Goal: Use online tool/utility: Use online tool/utility

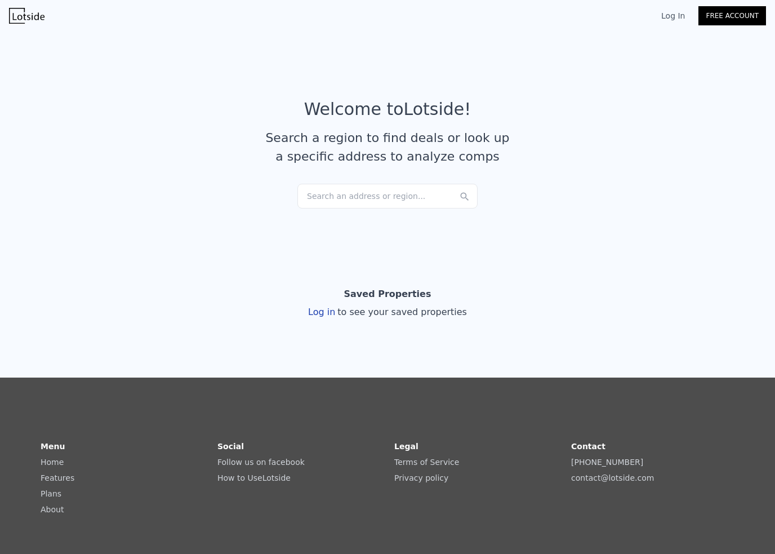
click at [385, 215] on section "Welcome to Lotside ! Search a region to find deals or look up a specific addres…" at bounding box center [387, 137] width 775 height 220
click at [414, 188] on div "Search an address or region..." at bounding box center [387, 196] width 180 height 25
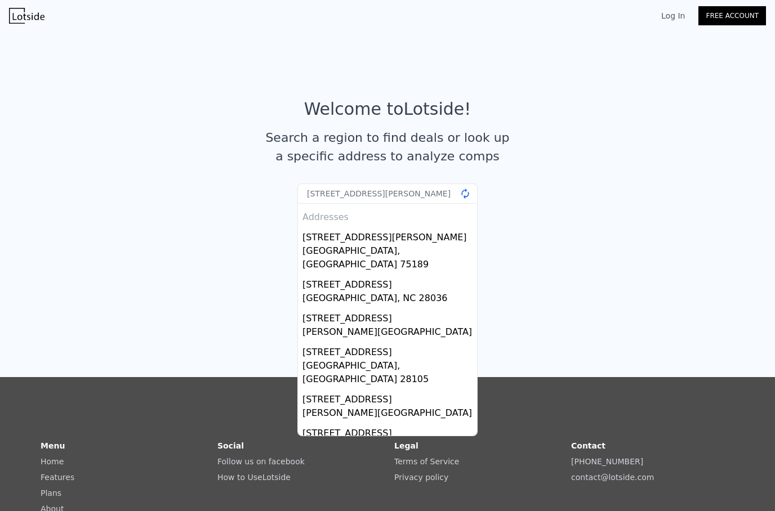
type input "[STREET_ADDRESS][PERSON_NAME]"
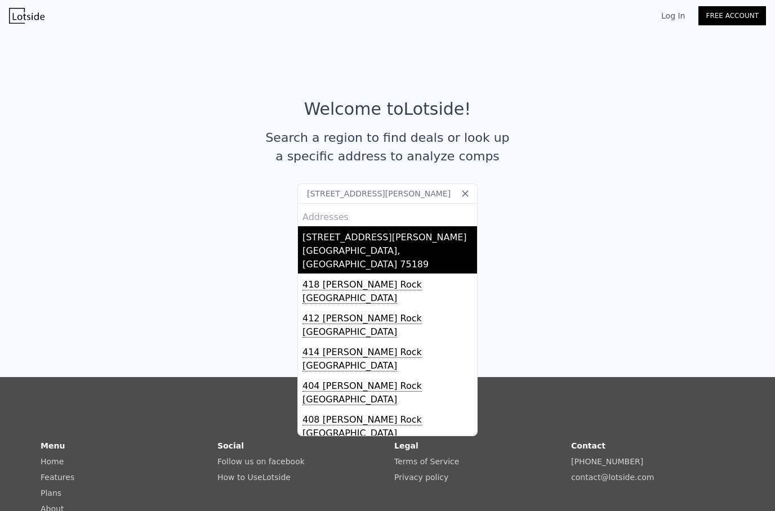
click at [358, 249] on div "[GEOGRAPHIC_DATA], [GEOGRAPHIC_DATA] 75189" at bounding box center [389, 258] width 175 height 29
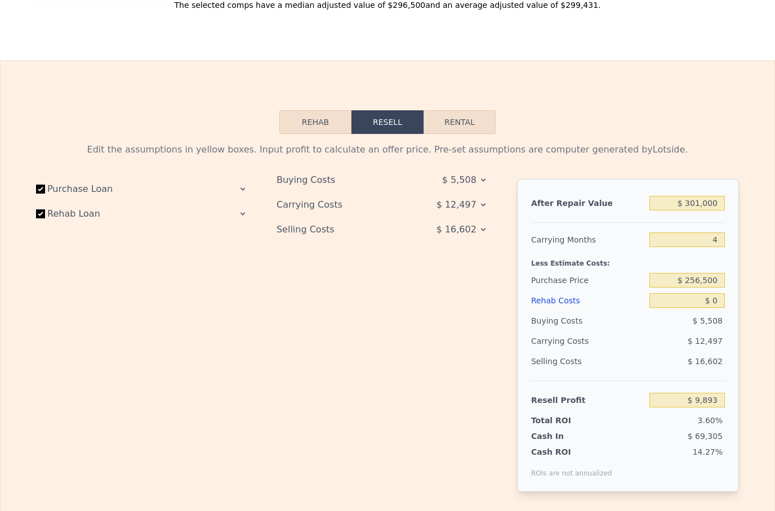
scroll to position [1647, 0]
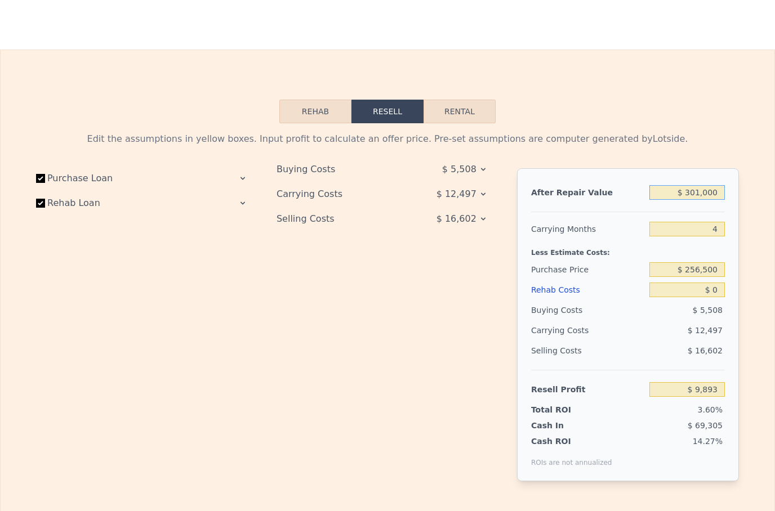
click at [694, 185] on input "$ 301,000" at bounding box center [686, 192] width 75 height 15
type input "$ 3"
type input "-$ 274,651"
type input "$ 31"
type input "-$ 274,625"
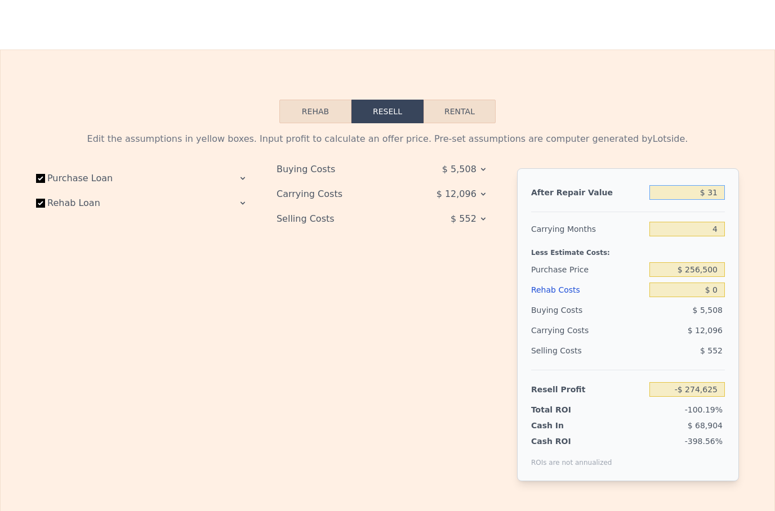
type input "$ 310"
type input "-$ 274,361"
type input "$ 3,100"
type input "-$ 271,724"
type input "$ 31,000"
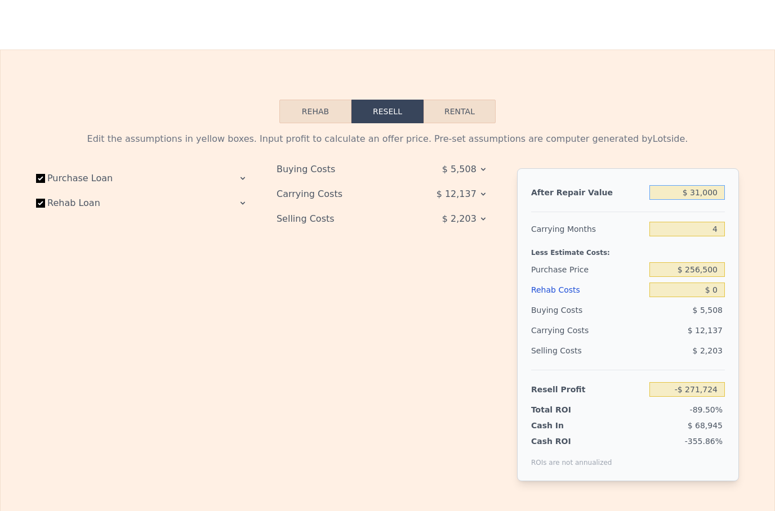
type input "-$ 245,348"
type input "$ 3,100"
type input "-$ 271,724"
type input "$ 310"
type input "-$ 274,361"
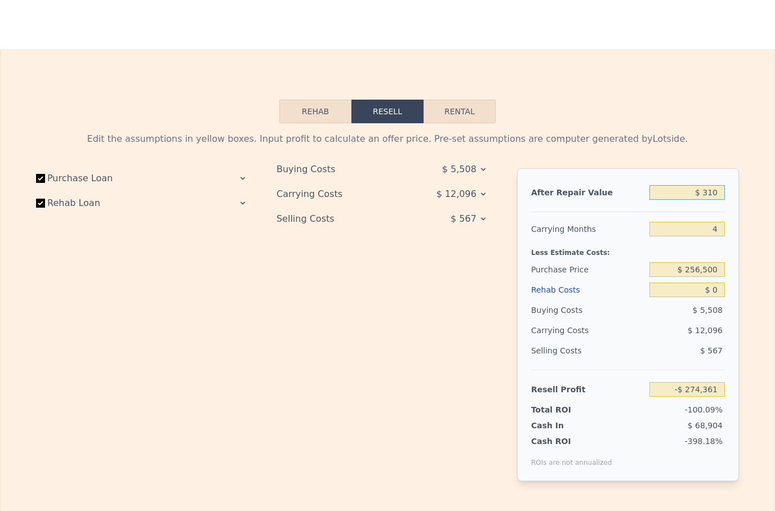
type input "$ 31"
type input "-$ 274,625"
type input "$ 3"
type input "-$ 274,651"
type input "$ 30"
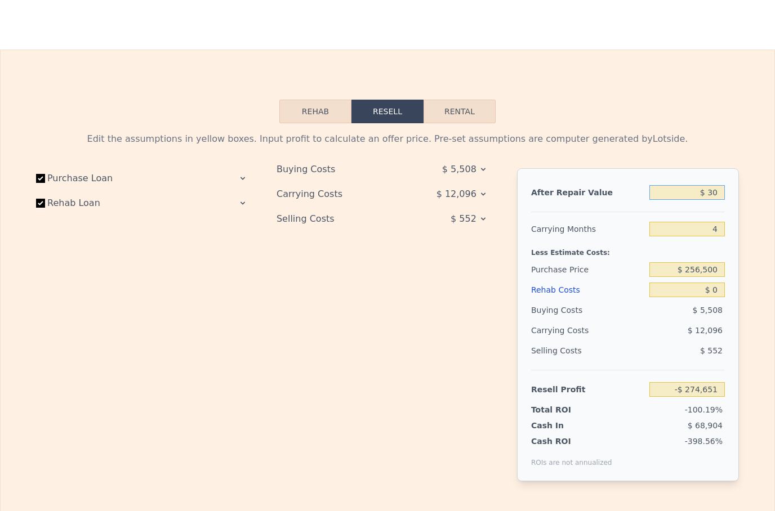
type input "-$ 274,626"
type input "$ 305"
type input "-$ 274,366"
type input "$ 3,050"
type input "-$ 271,770"
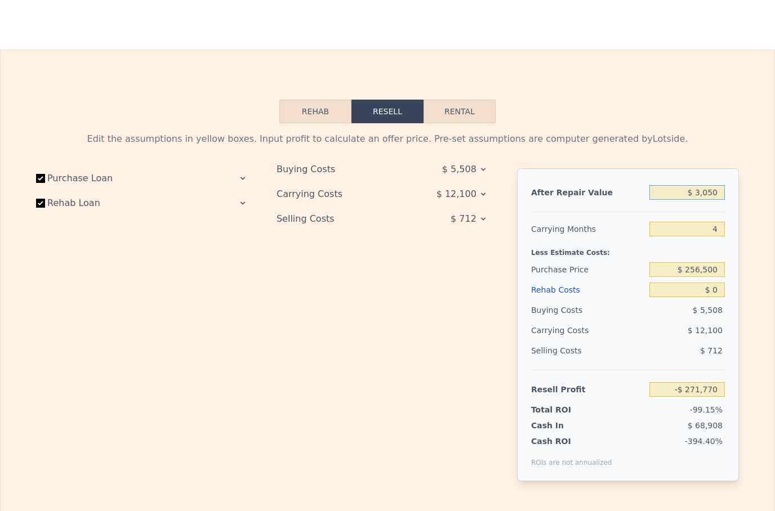
type input "$ 30,500"
type input "-$ 245,823"
type input "$ 305,000"
type input "$ 13,673"
type input "$ 219,300"
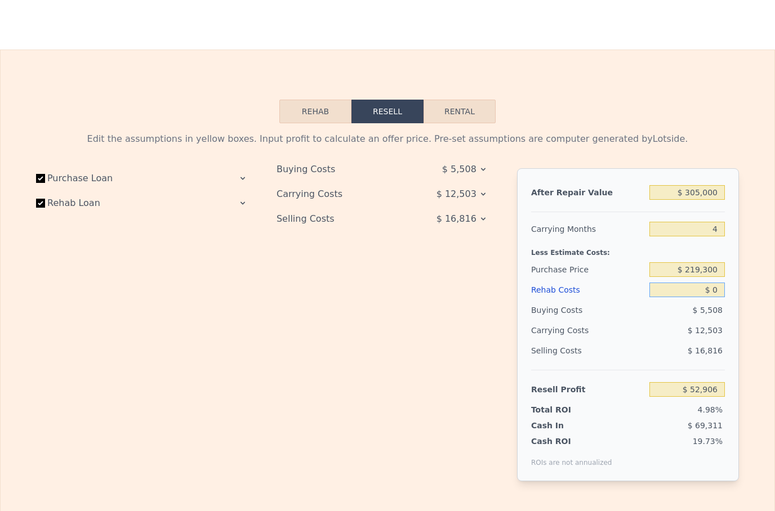
type input "$ 52,784"
type input "$ 01"
type input "$ 52,783"
type input "$ 010"
type input "$ 52,774"
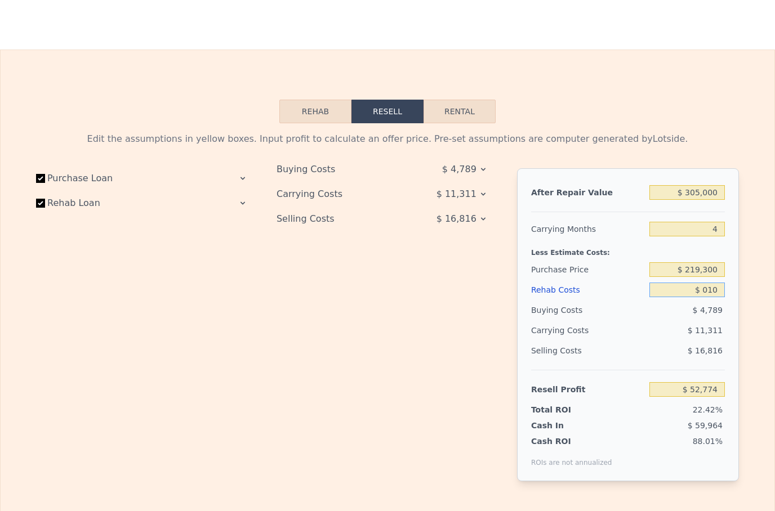
type input "$ 0100"
type input "$ 52,678"
type input "$ 01,000"
type input "$ 51,736"
type input "$ 010,000"
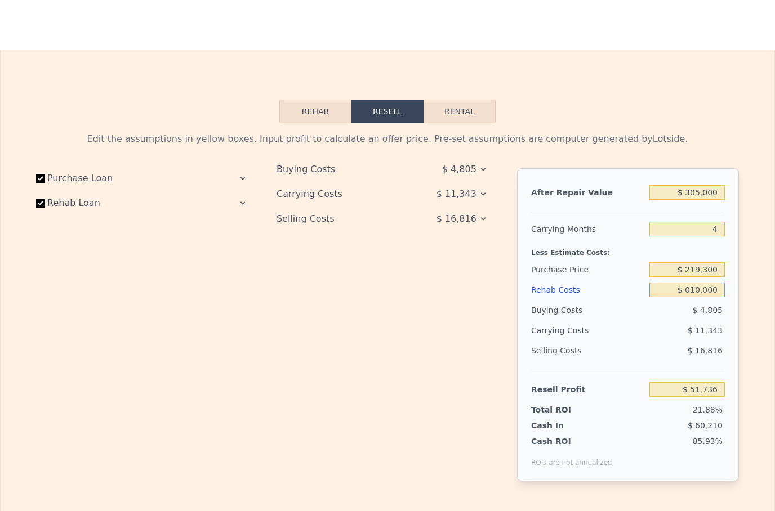
type input "$ 42,304"
type input "$ 0100,000"
type input "-$ 52,016"
type input "$ 010,000"
type input "$ 42,304"
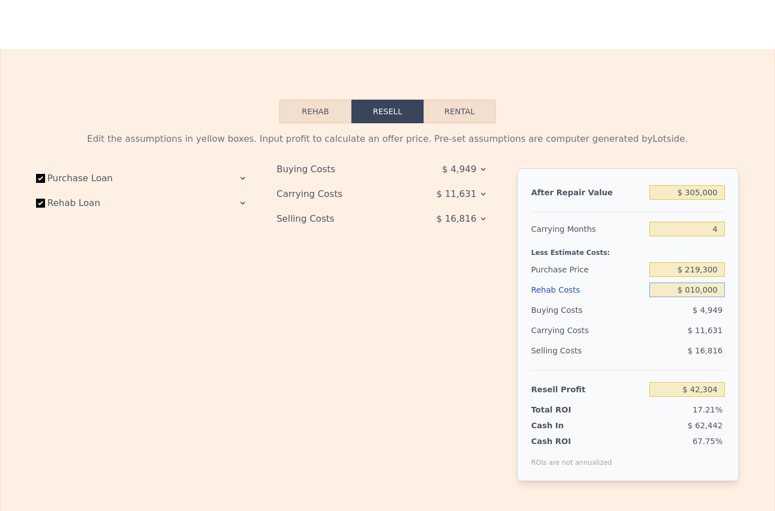
type input "$ 01,000"
type input "$ 51,736"
type input "$ 0100"
type input "$ 52,678"
type input "$ 010"
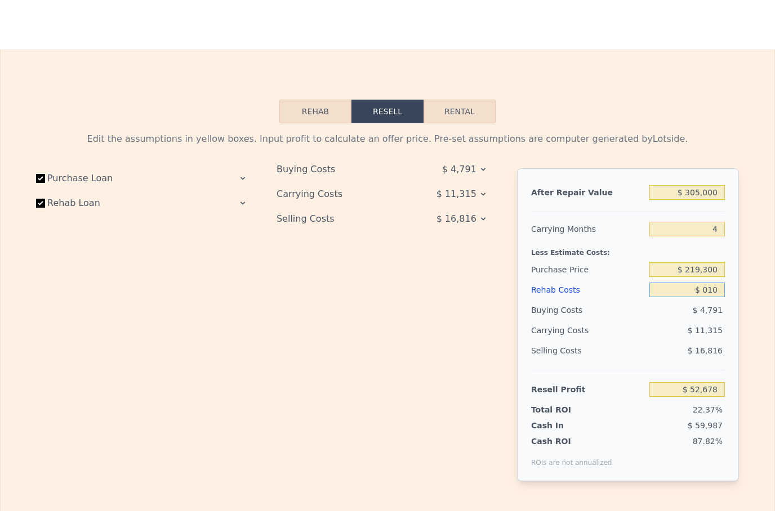
type input "$ 52,774"
type input "$ 01"
type input "$ 52,783"
type input "$ 0"
type input "$ 52,784"
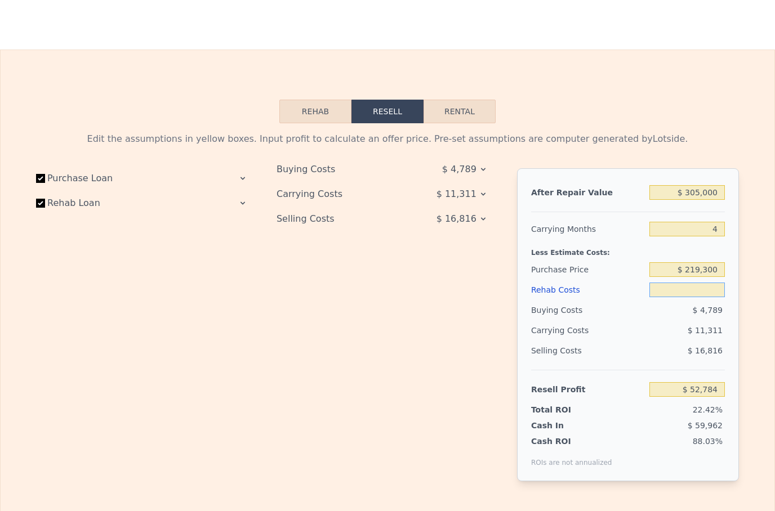
type input "$ 1"
type input "$ 52,783"
type input "$ 10"
type input "$ 52,774"
type input "$ 100"
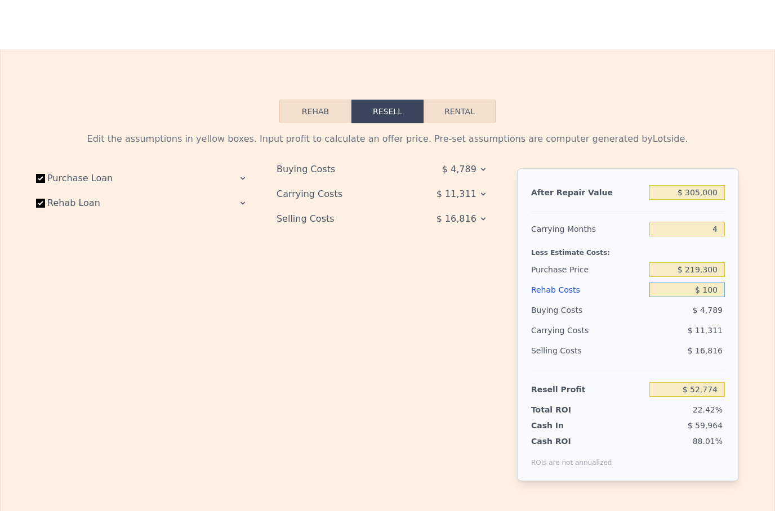
type input "$ 52,678"
type input "$ 1,000"
type input "$ 51,736"
type input "$ 10,000"
type input "$ 42,304"
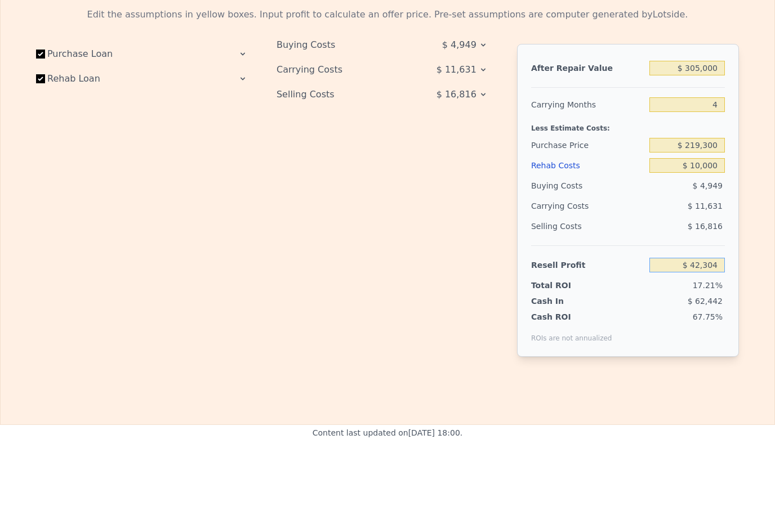
scroll to position [1734, 0]
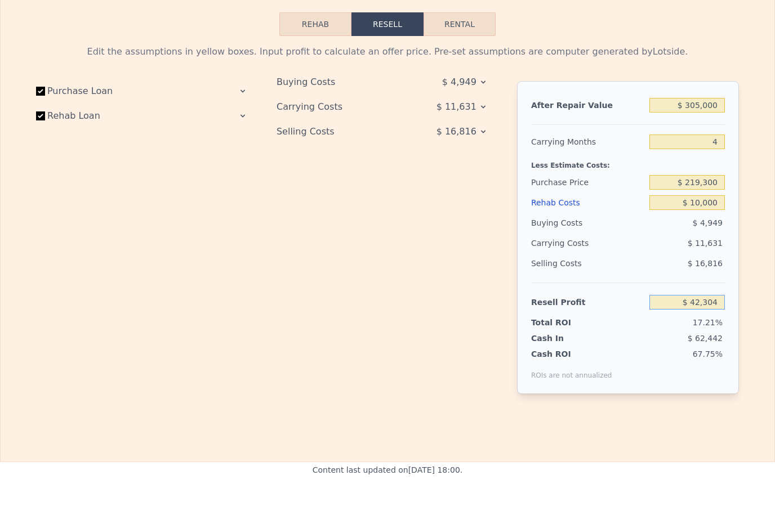
type input "$ 301,000"
type input "$ 0"
type input "$ 9,893"
type input "$ 256,500"
click at [678, 211] on div "$ 0" at bounding box center [686, 203] width 75 height 20
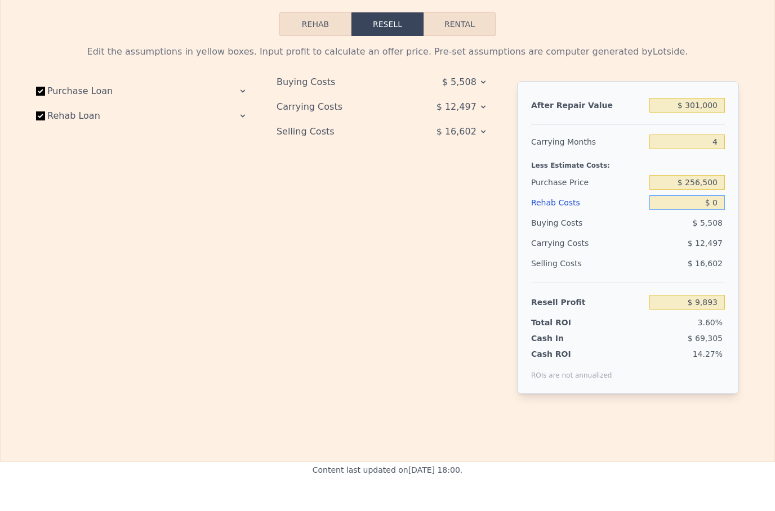
click at [683, 204] on input "$ 0" at bounding box center [686, 202] width 75 height 15
click at [682, 204] on input "$ 0" at bounding box center [686, 202] width 75 height 15
type input "$ 1"
type input "$ 9,892"
type input "$ 10"
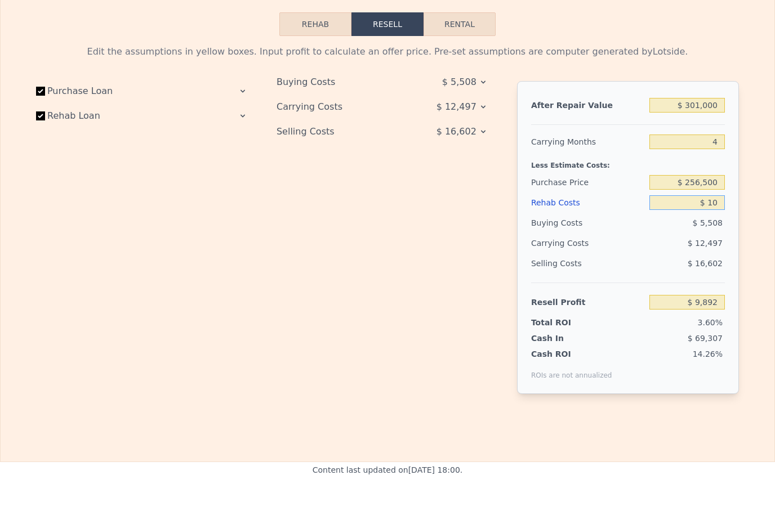
type input "$ 9,883"
type input "$ 100"
type input "$ 9,787"
type input "$ 1,000"
type input "$ 8,845"
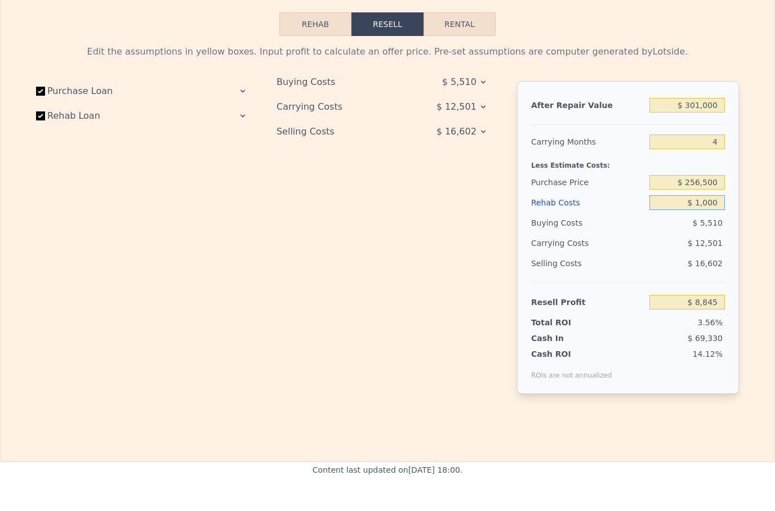
type input "$ 10,000"
type input "-$ 587"
type input "$ 1,000"
type input "$ 8,845"
type input "$ 100"
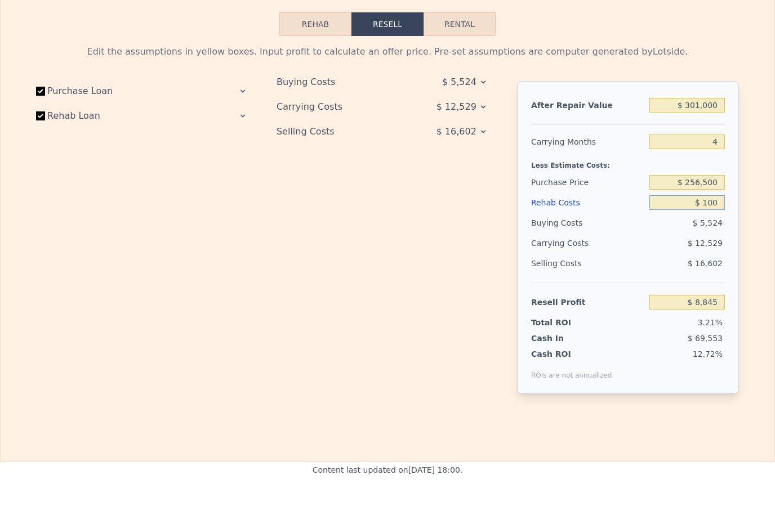
type input "$ 9,787"
type input "$ 10"
type input "$ 9,883"
type input "$ 1"
type input "$ 9,892"
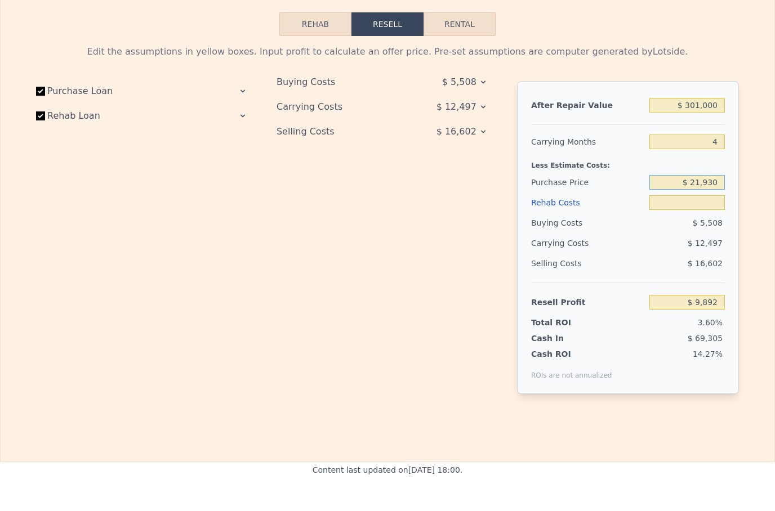
type input "$ 219,300"
type input "$ 1"
type input "$ 49,003"
click at [704, 102] on input "$ 301,000" at bounding box center [686, 105] width 75 height 15
type input "$ 3,014,000"
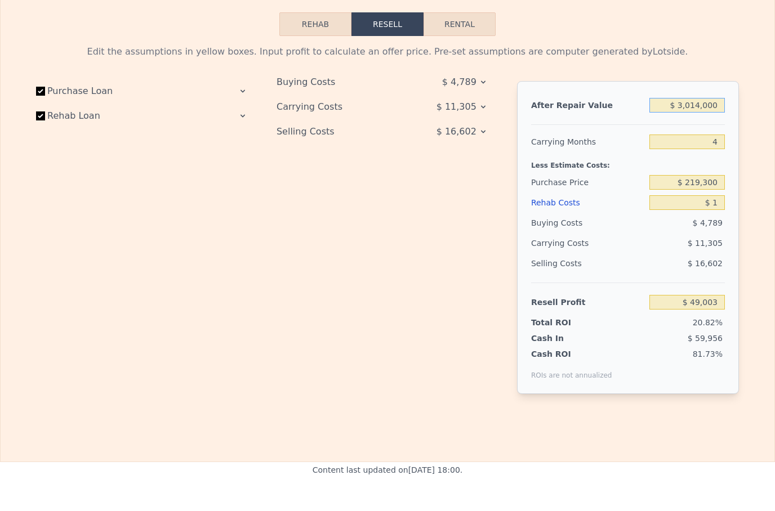
type input "$ 2,613,700"
type input "$ 301,000"
type input "$ 49,003"
type input "$ 30,000"
type input "-$ 207,184"
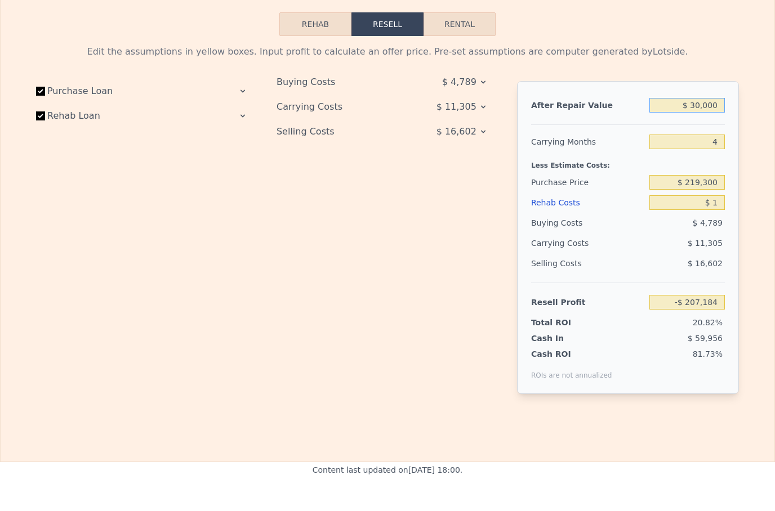
type input "$ 305,000"
type input "$ 52,783"
type input "$ 30,000"
type input "-$ 207,184"
type input "$ 3,000"
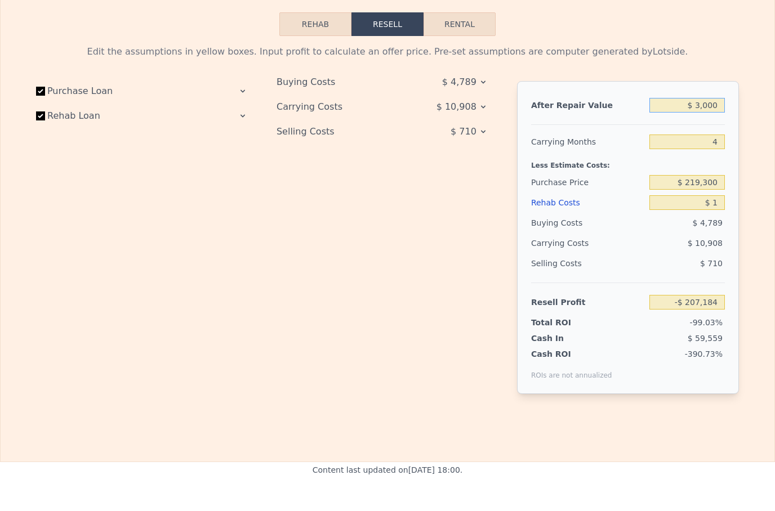
type input "-$ 232,708"
type input "$ 000"
type input "-$ 235,544"
type input "$ 0"
type input "$ 2"
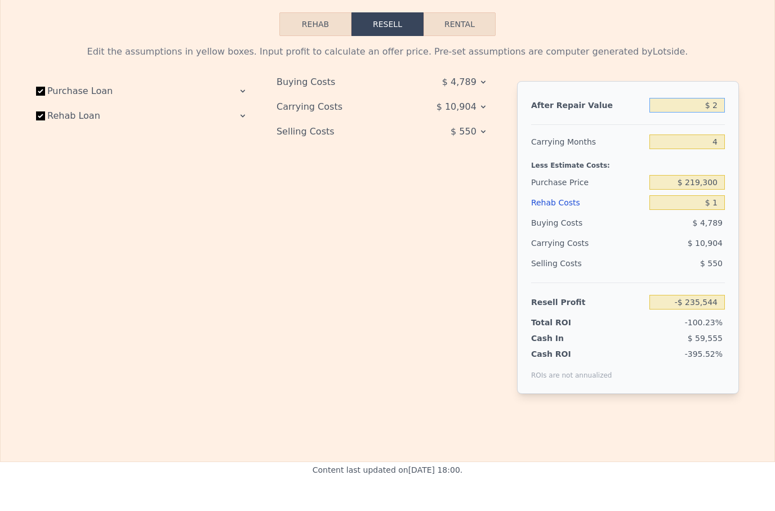
type input "-$ 235,542"
type input "$ 29"
type input "-$ 235,517"
type input "$ 294"
type input "-$ 235,265"
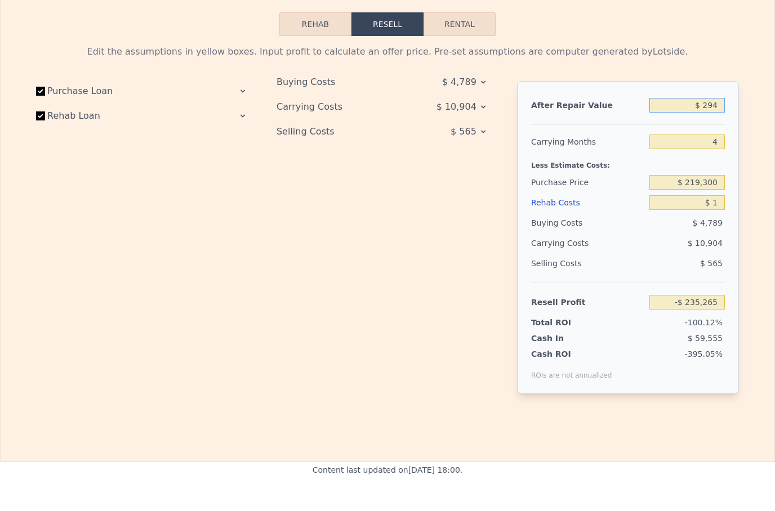
type input "$ 29"
type input "-$ 235,517"
type input "$ 295"
type input "-$ 235,264"
type input "$ 2,950"
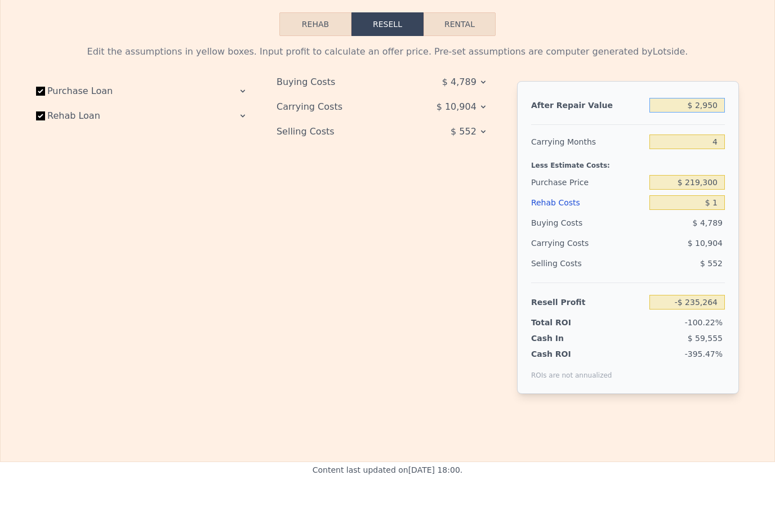
type input "-$ 232,756"
type input "$ 29,500"
type input "-$ 207,657"
type input "$ 295,000"
type input "$ 43,331"
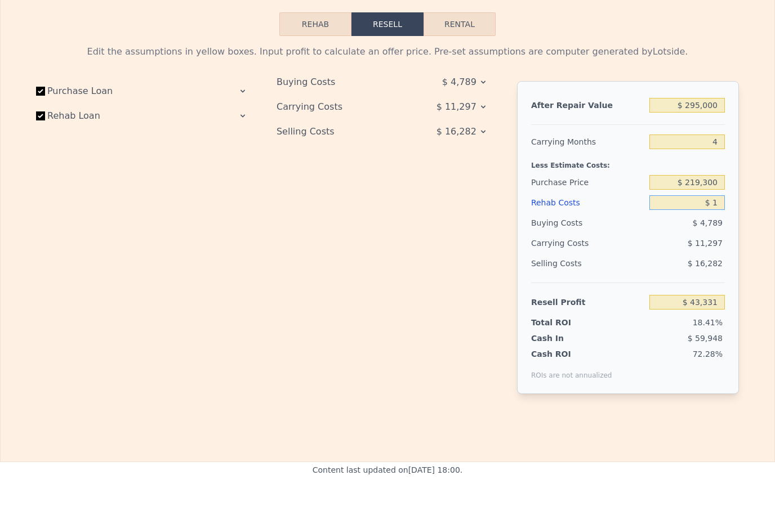
type input "$ 10"
type input "$ 43,322"
type input "$ 100"
type input "$ 43,226"
type input "$ 1,000"
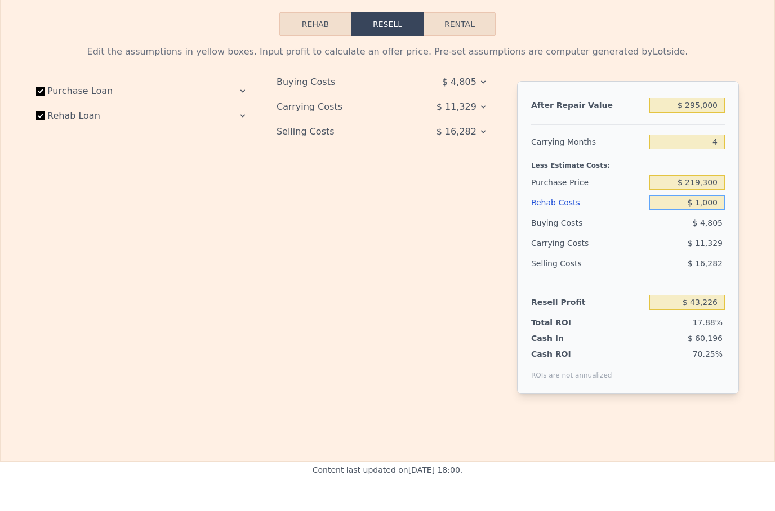
type input "$ 42,284"
type input "$ 100"
type input "$ 43,226"
type input "$ 10"
type input "$ 43,322"
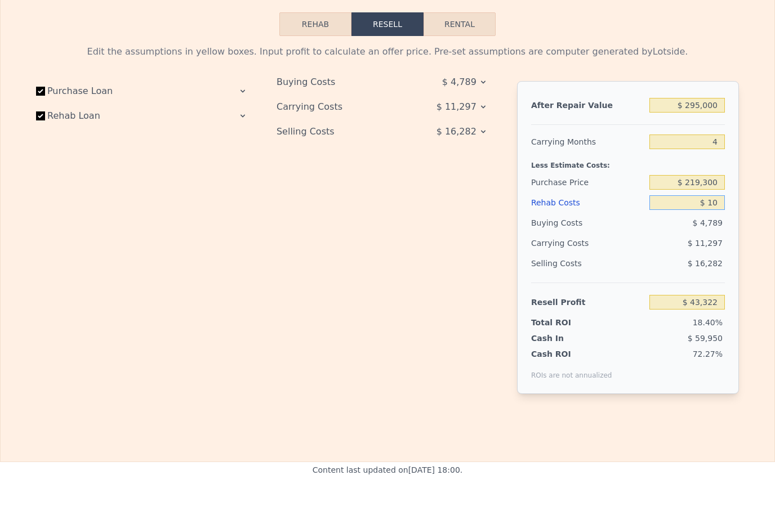
type input "$ 1"
type input "$ 43,331"
type input "$ 12"
type input "$ 43,320"
type input "$ 120"
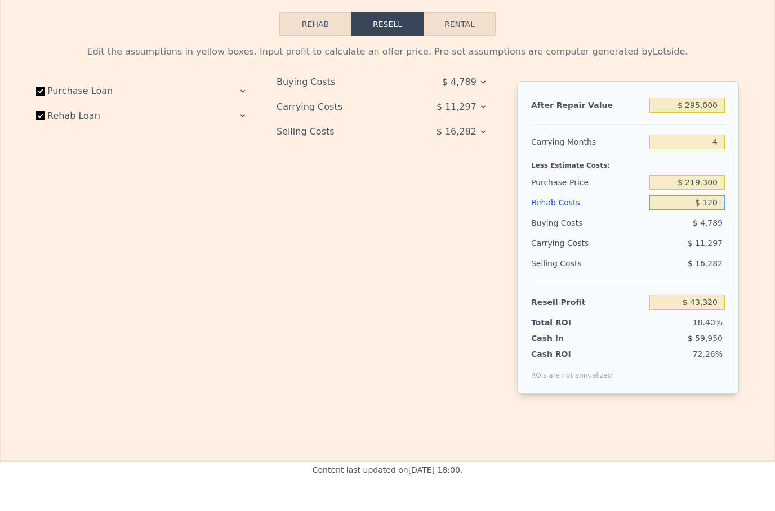
type input "$ 43,206"
type input "$ 1,200"
type input "$ 42,073"
type input "$ 12,000"
type input "$ 30,756"
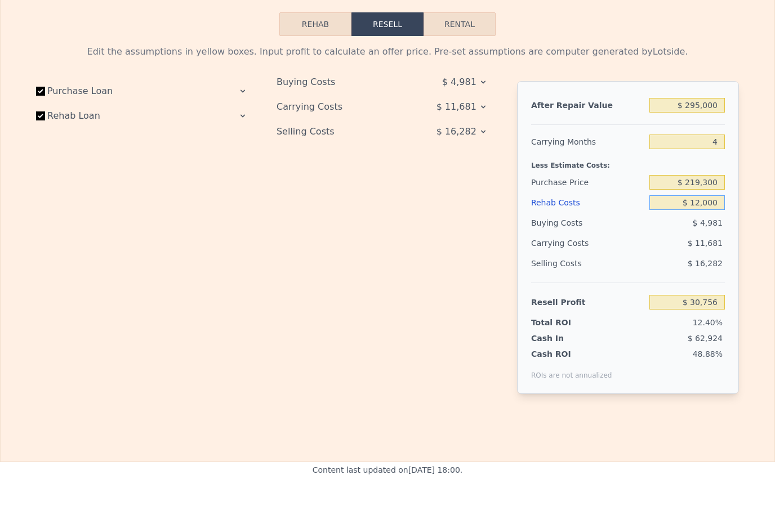
type input "$ 120,000"
type input "-$ 82,428"
type input "$ 12,000"
type input "$ 30,756"
click at [476, 83] on span "$ 4,981" at bounding box center [459, 82] width 34 height 20
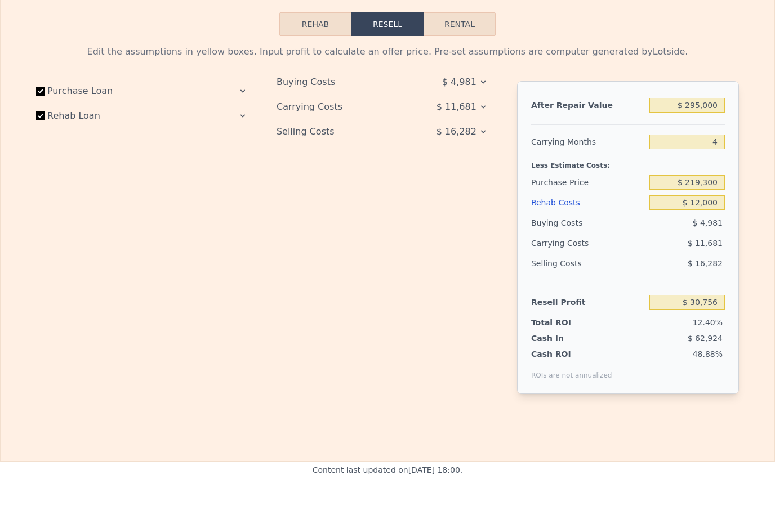
click at [479, 86] on icon at bounding box center [483, 82] width 9 height 9
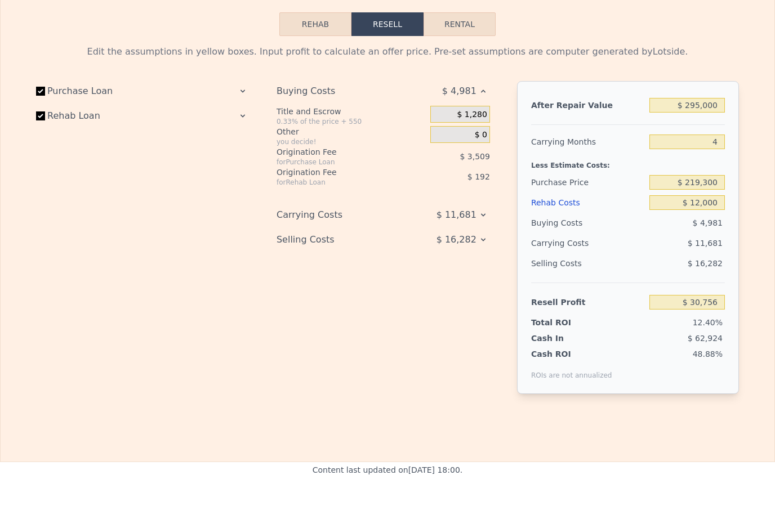
click at [484, 212] on icon at bounding box center [483, 215] width 9 height 9
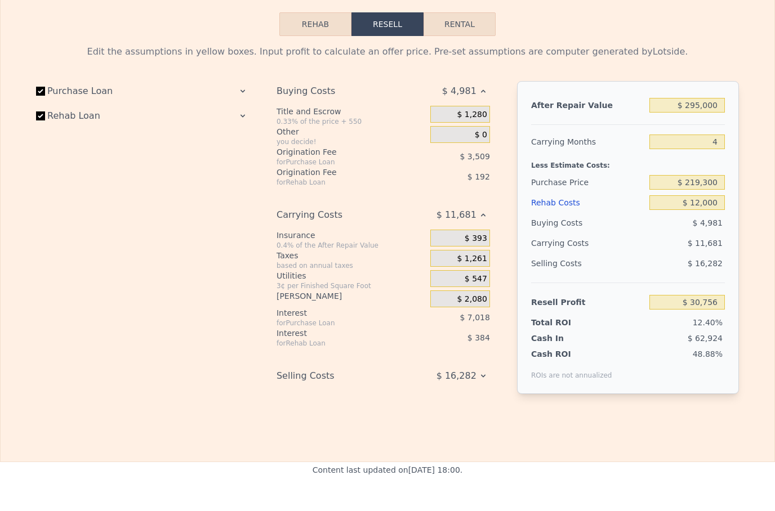
click at [486, 378] on icon at bounding box center [483, 376] width 9 height 9
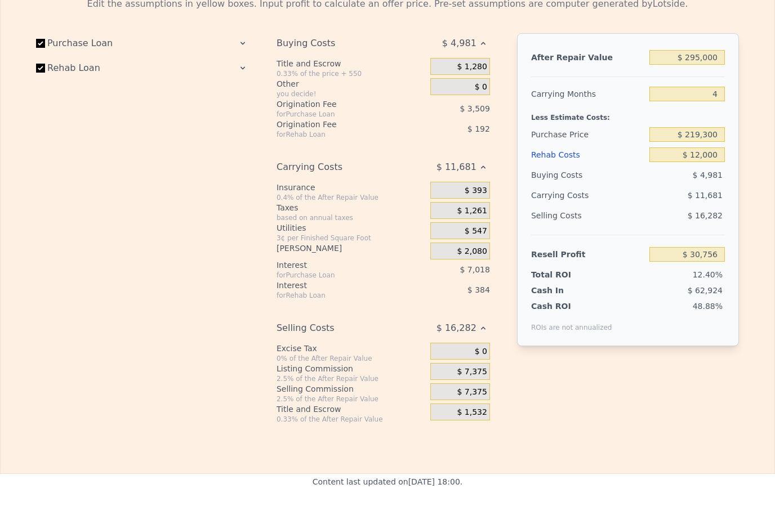
scroll to position [1782, 0]
click at [466, 59] on div "$ 1,280" at bounding box center [460, 67] width 60 height 17
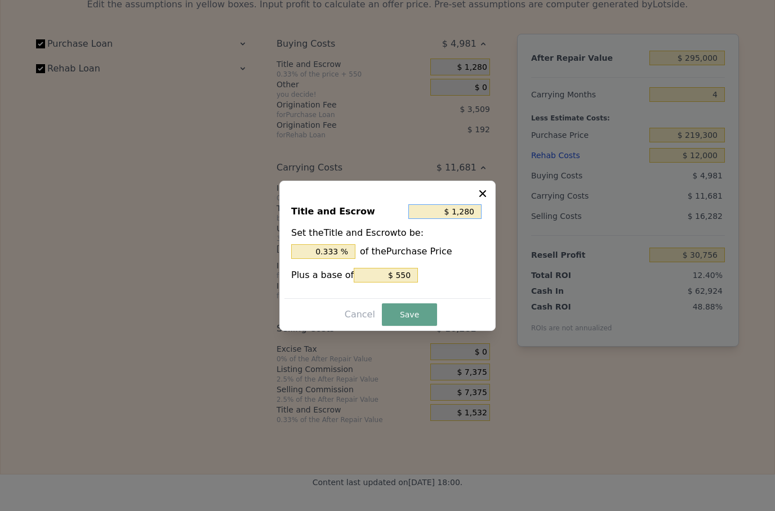
click at [457, 219] on input "$ 1,280" at bounding box center [444, 211] width 73 height 15
type input "$ 280"
type input "0.128 %"
type input "$ 80"
type input "0.036 %"
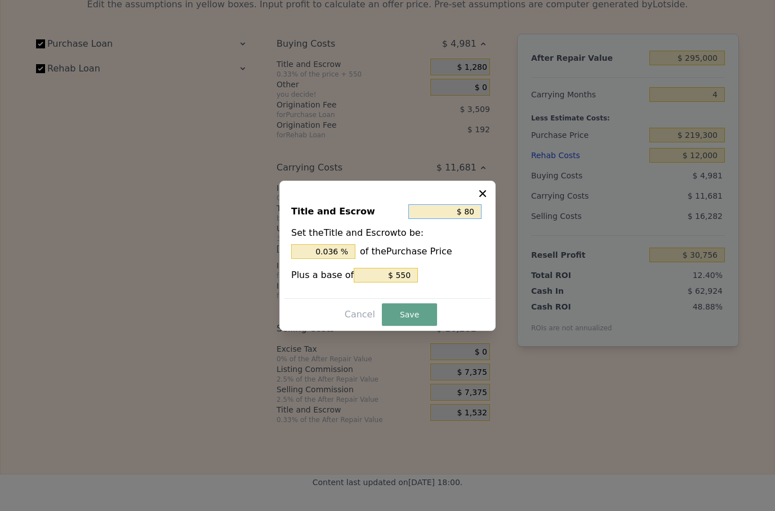
type input "$ 0"
type input "0 %"
click at [478, 219] on input "$ 0" at bounding box center [444, 211] width 73 height 15
type input "$ 11"
type input "0.005 %"
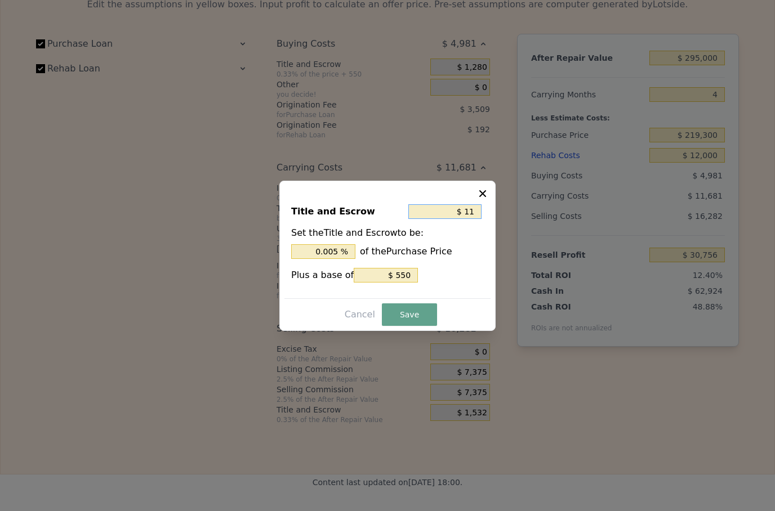
type input "-$ 11"
type input "-0.005 %"
type input "-$ 1"
type input "-0.000 %"
type input "-"
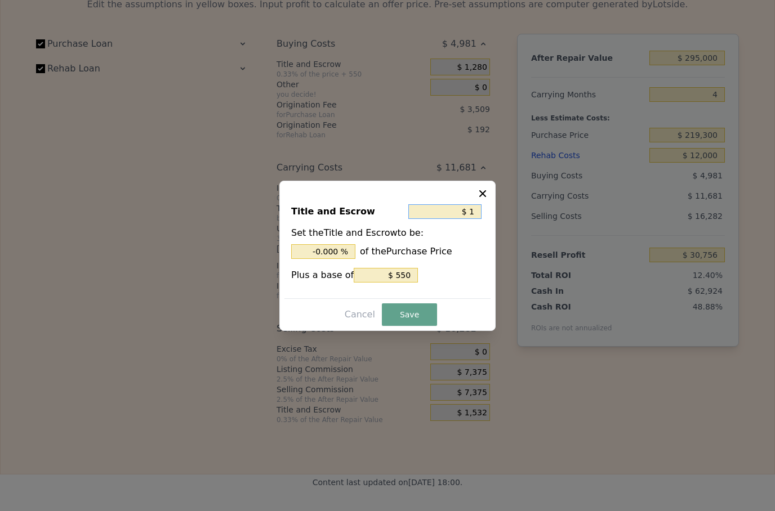
type input "$ 11"
type input "0.005 %"
type input "$ 110"
type input "0.050 %"
type input "$ 1,100"
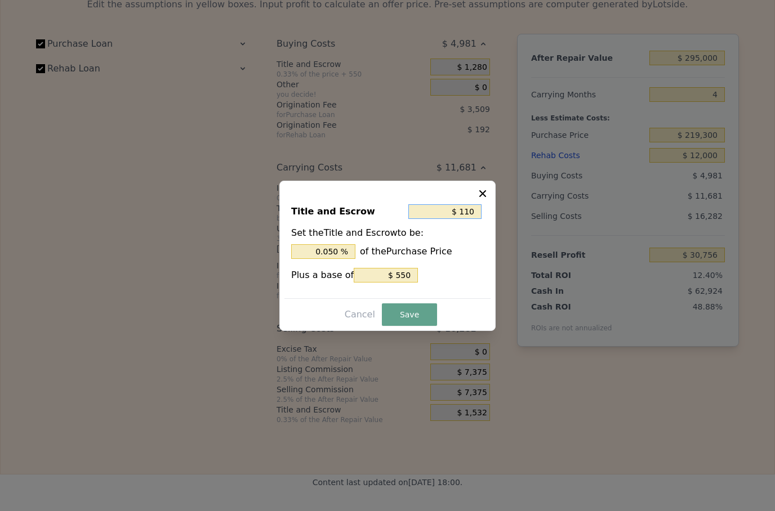
type input "0.502 %"
type input "$ 11,000"
type input "5.016 %"
click at [414, 326] on button "Save" at bounding box center [409, 315] width 55 height 23
type input "$ 20,486"
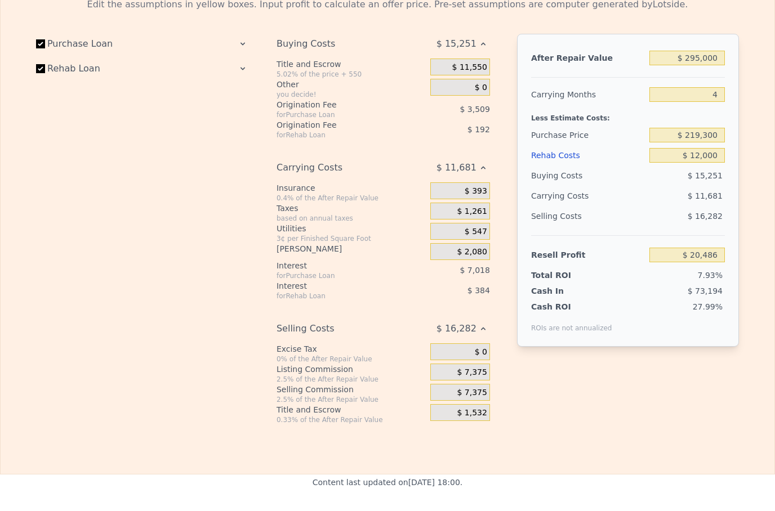
click at [475, 250] on span "$ 2,080" at bounding box center [472, 252] width 30 height 10
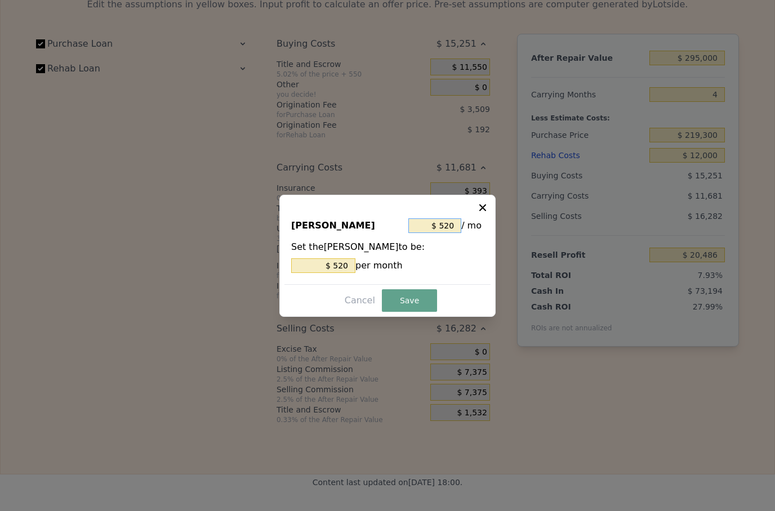
click at [459, 233] on input "$ 520" at bounding box center [434, 226] width 53 height 15
click at [348, 273] on input "$ 520" at bounding box center [323, 266] width 64 height 15
type input "$ 52"
click at [412, 312] on button "Save" at bounding box center [409, 301] width 55 height 23
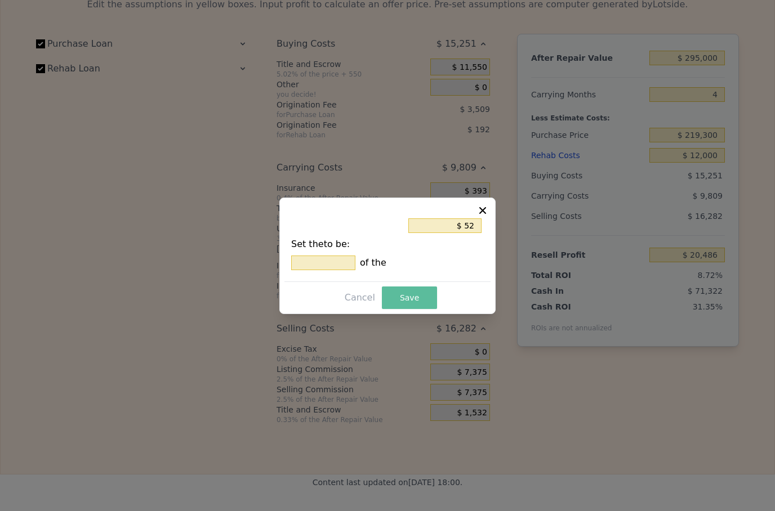
type input "$ 22,358"
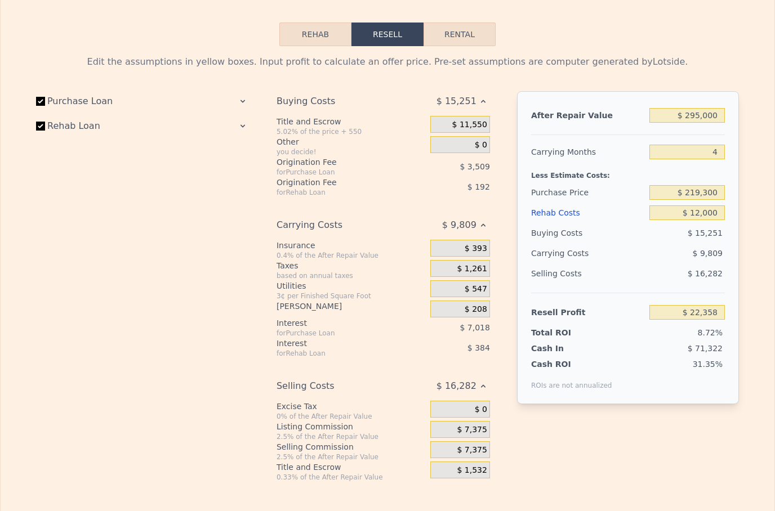
scroll to position [1715, 0]
